Goal: Communication & Community: Answer question/provide support

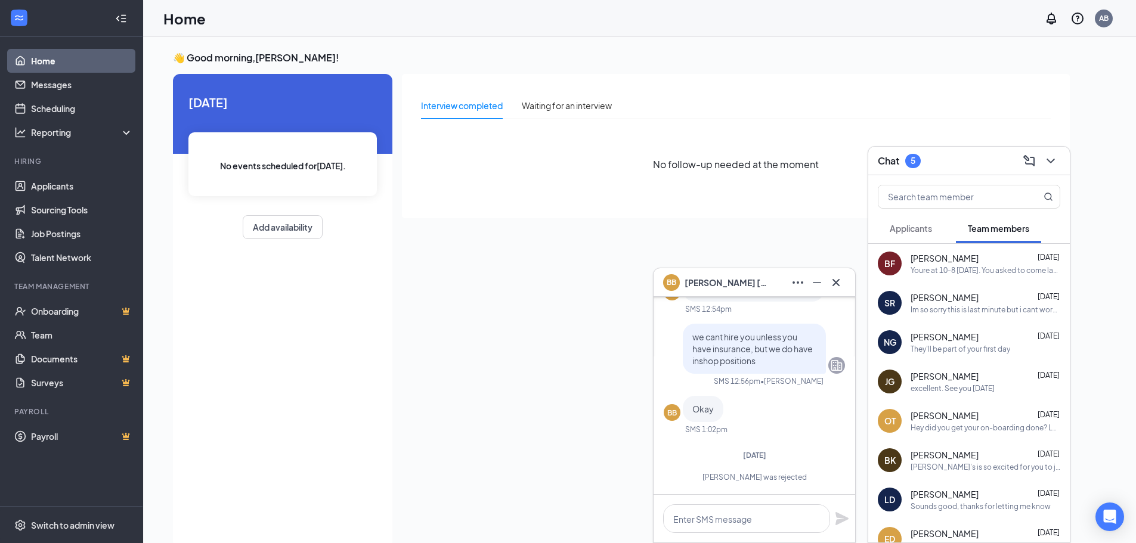
click at [501, 213] on div "Interview completed Waiting for an interview No follow-up needed at the moment" at bounding box center [736, 146] width 668 height 144
click at [965, 297] on span "[PERSON_NAME]" at bounding box center [944, 298] width 68 height 12
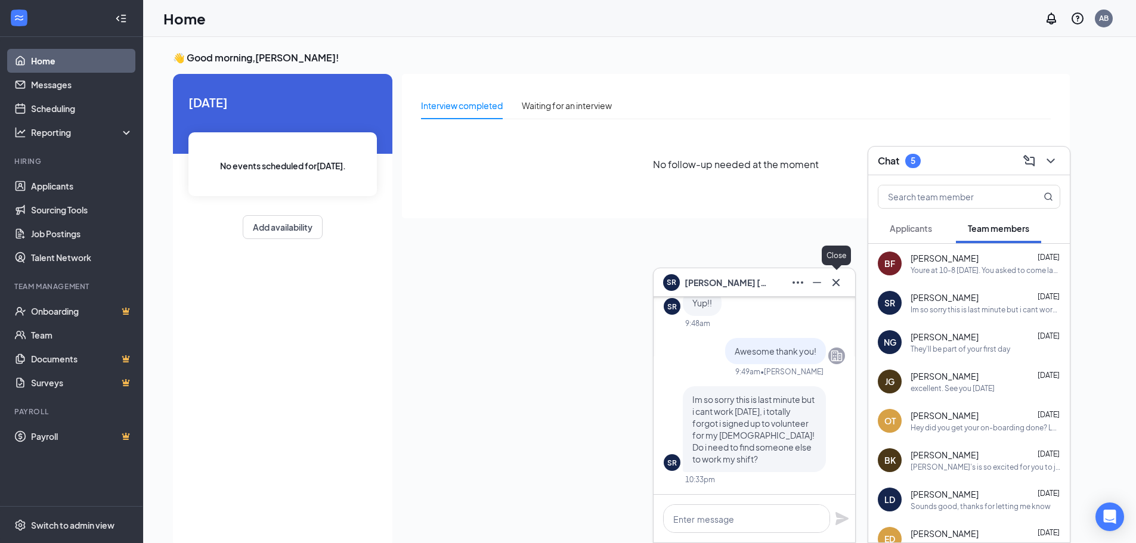
click at [840, 280] on icon "Cross" at bounding box center [836, 282] width 14 height 14
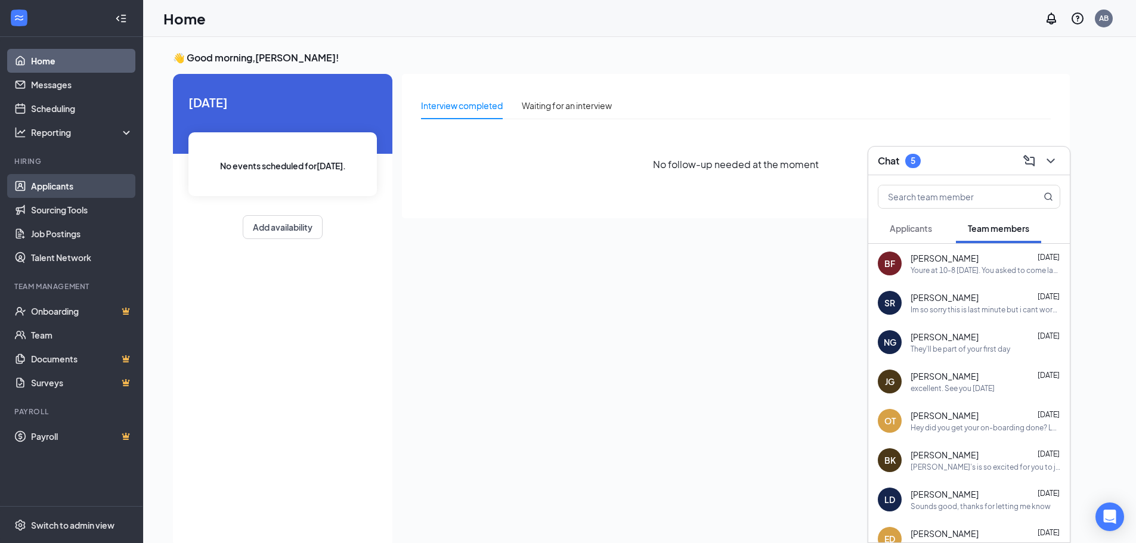
click at [64, 185] on link "Applicants" at bounding box center [82, 186] width 102 height 24
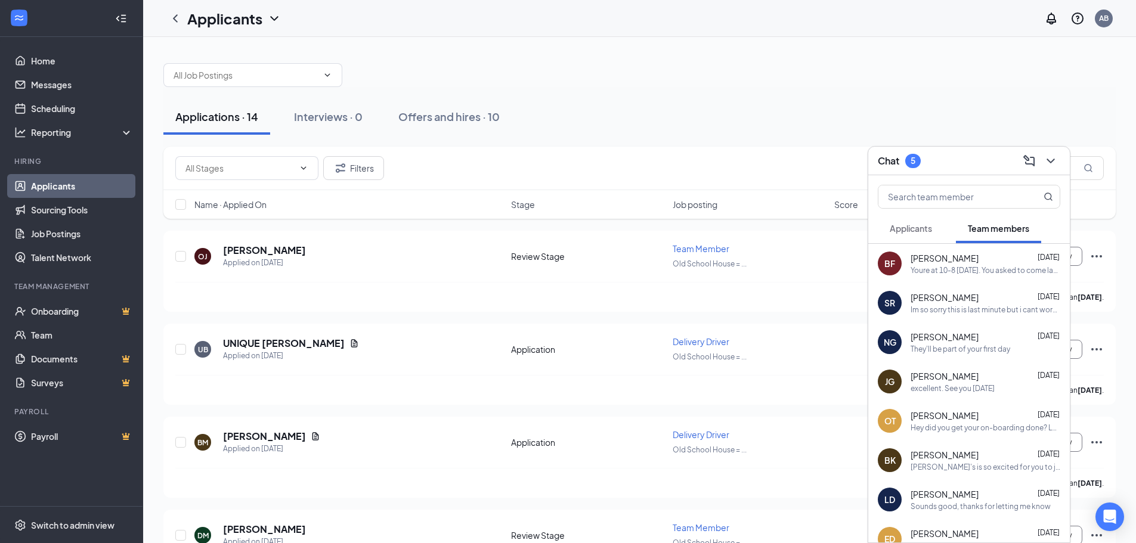
click at [904, 237] on button "Applicants" at bounding box center [910, 228] width 66 height 30
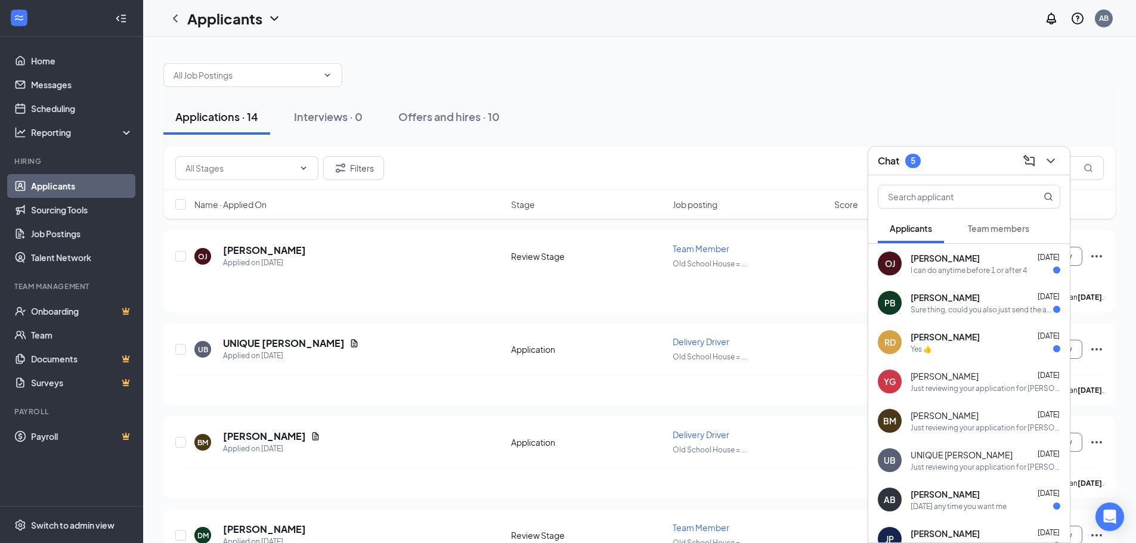
click at [1009, 301] on div "[PERSON_NAME] [DATE]" at bounding box center [985, 298] width 150 height 12
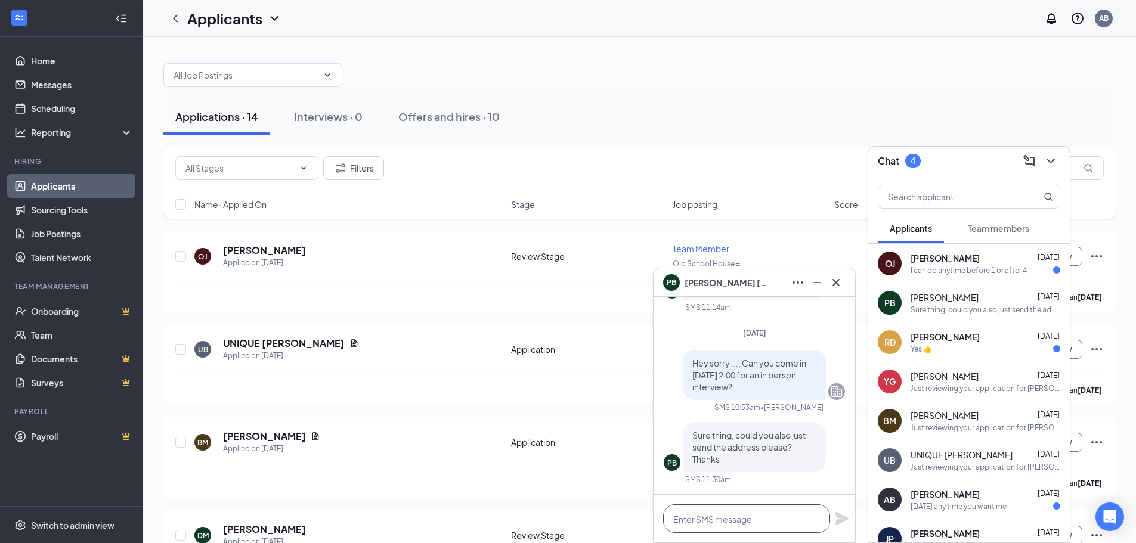
click at [765, 519] on textarea at bounding box center [746, 518] width 167 height 29
click at [719, 517] on textarea at bounding box center [746, 518] width 167 height 29
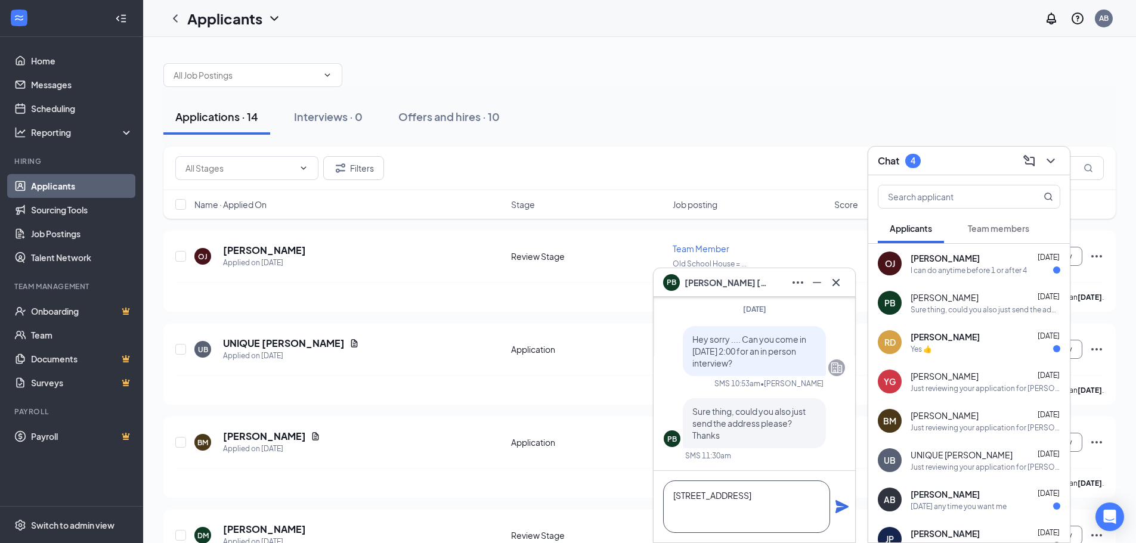
type textarea "[STREET_ADDRESS]"
click at [839, 510] on icon "Plane" at bounding box center [841, 506] width 13 height 13
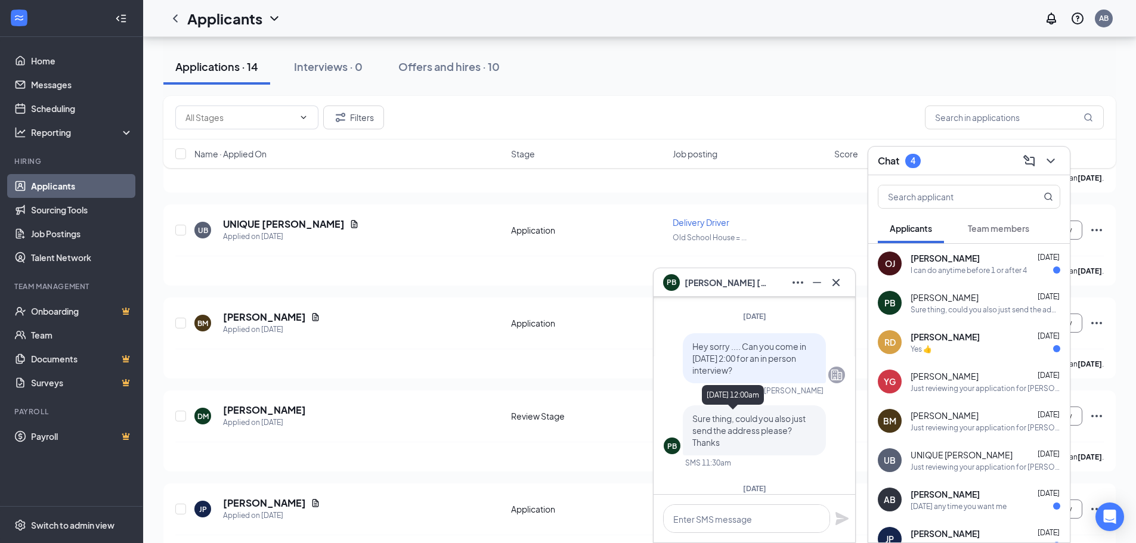
scroll to position [-119, 0]
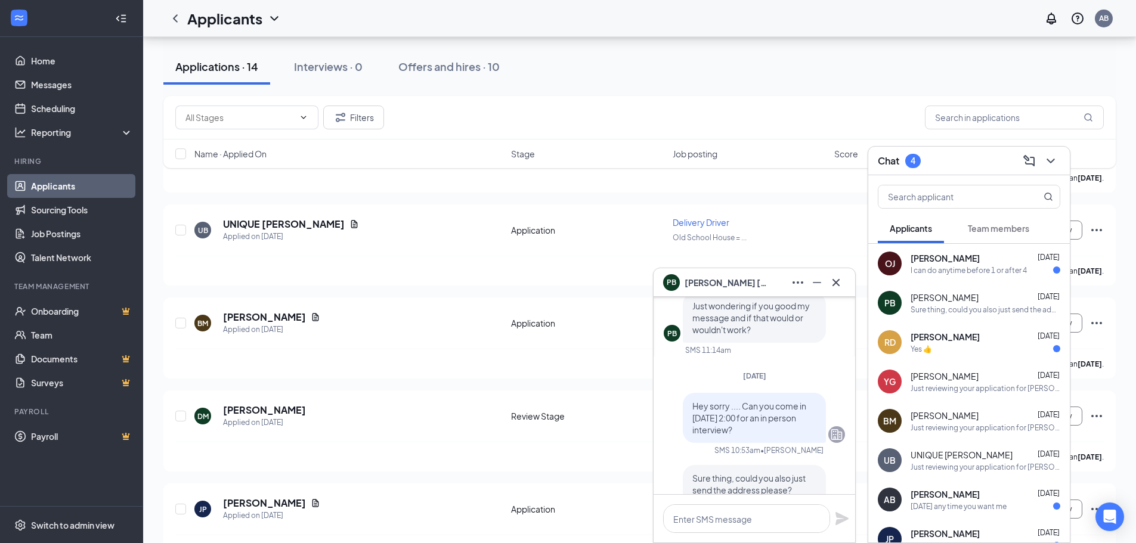
drag, startPoint x: 761, startPoint y: 422, endPoint x: 684, endPoint y: 398, distance: 80.7
click at [692, 400] on p "Hey sorry .... Can you come in [DATE] 2:00 for an in person interview?" at bounding box center [754, 418] width 124 height 36
copy span "Hey sorry .... Can you come in [DATE] 2:00 for an in person interview?"
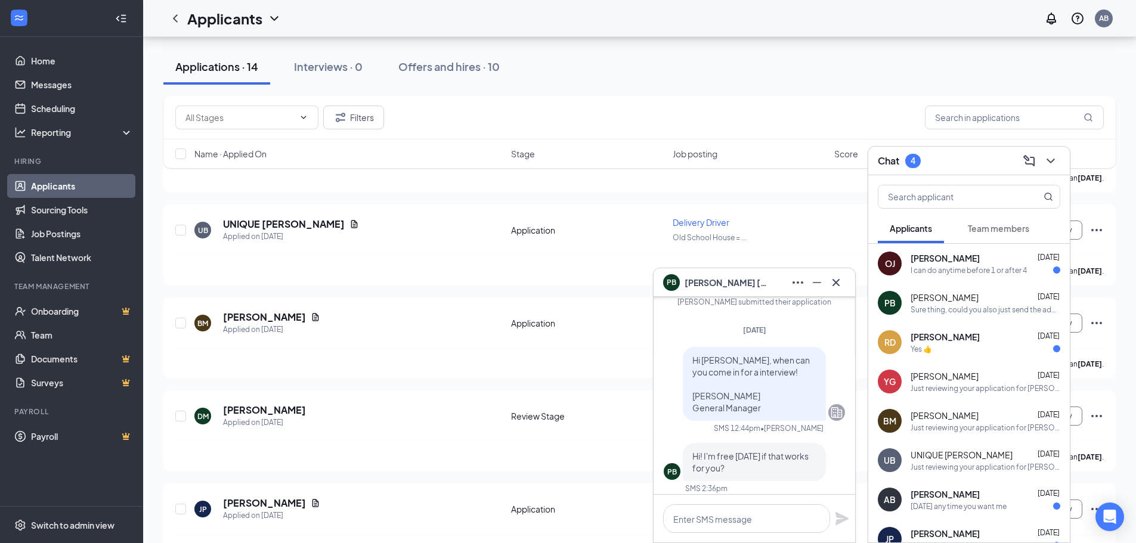
scroll to position [-398, 0]
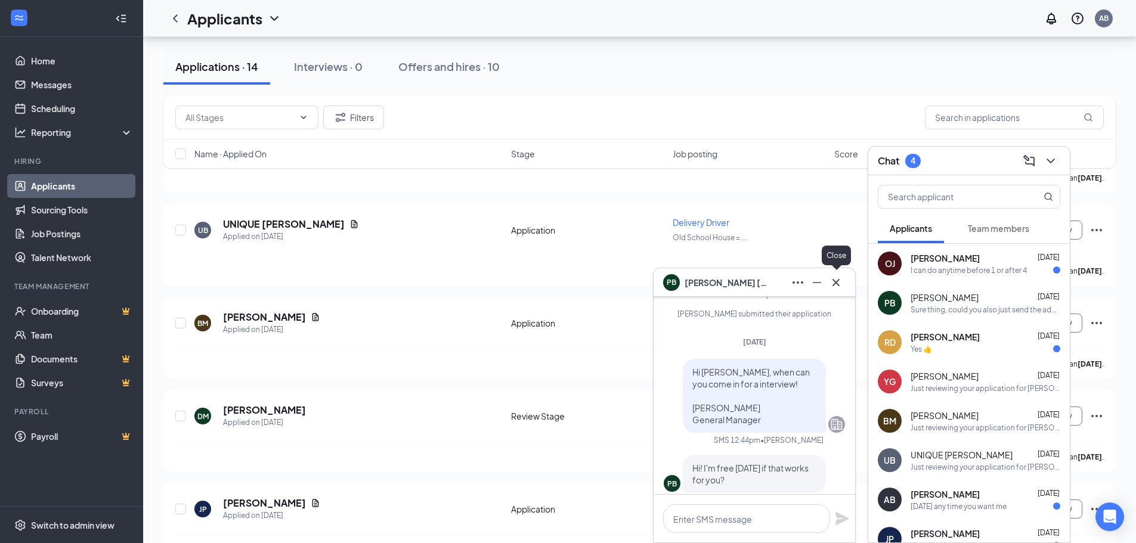
click at [843, 279] on button at bounding box center [835, 282] width 19 height 19
